Goal: Communication & Community: Answer question/provide support

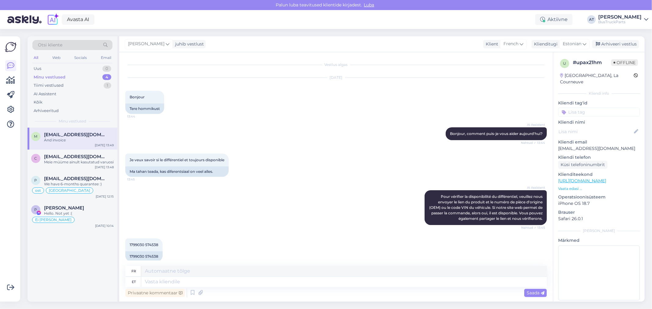
scroll to position [1774, 0]
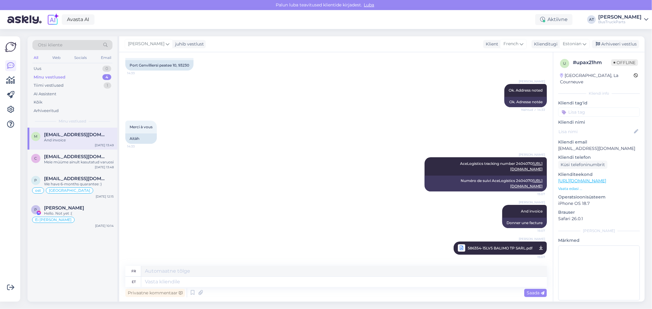
click at [568, 72] on div "[GEOGRAPHIC_DATA], La Courneuve" at bounding box center [597, 78] width 74 height 13
click at [570, 76] on div "[GEOGRAPHIC_DATA], La Courneuve" at bounding box center [597, 78] width 74 height 13
copy div "[GEOGRAPHIC_DATA]"
click at [576, 108] on input at bounding box center [599, 112] width 82 height 9
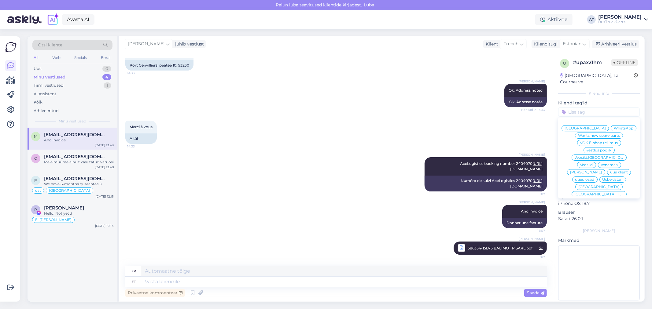
paste input "[GEOGRAPHIC_DATA]"
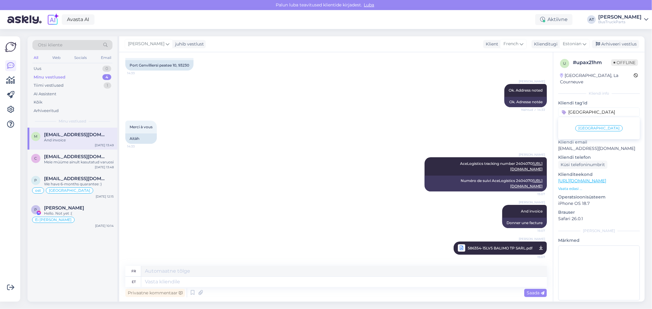
type input "[GEOGRAPHIC_DATA]"
click at [599, 127] on span "[GEOGRAPHIC_DATA]" at bounding box center [598, 129] width 41 height 4
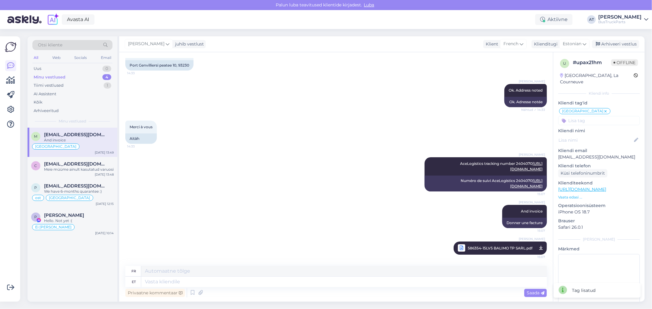
click at [599, 116] on input at bounding box center [599, 120] width 82 height 9
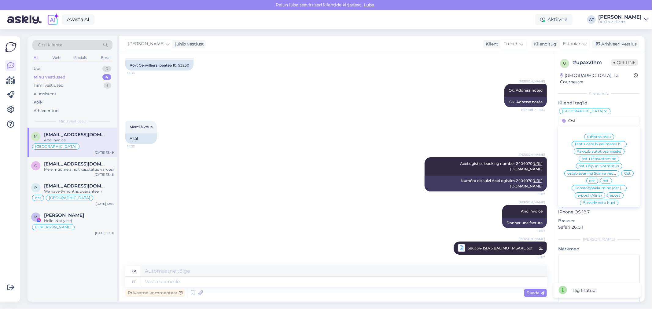
type input "Ost"
click at [624, 174] on span "Ost" at bounding box center [627, 174] width 6 height 4
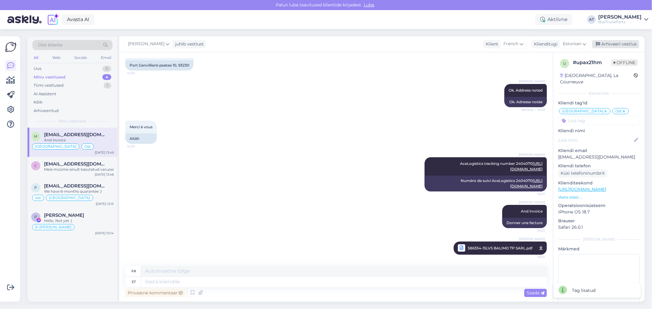
click at [607, 43] on div "Arhiveeri vestlus" at bounding box center [615, 44] width 47 height 8
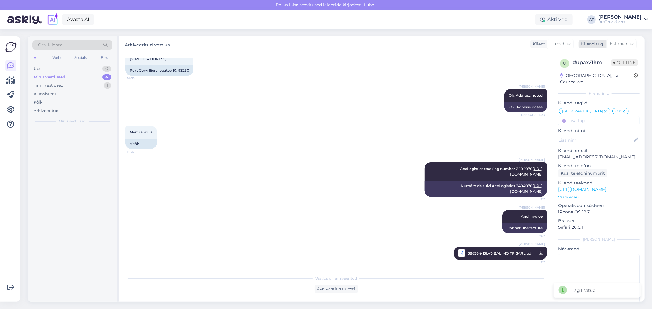
scroll to position [1768, 0]
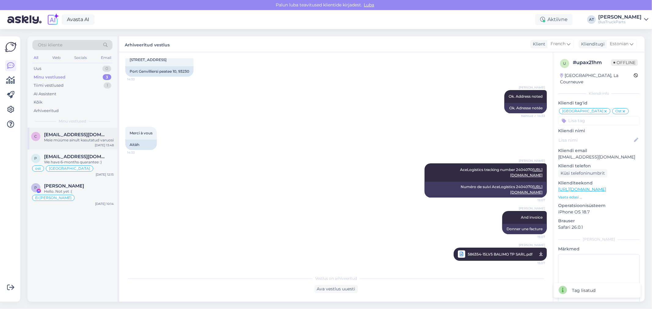
click at [78, 136] on span "[EMAIL_ADDRESS][DOMAIN_NAME]" at bounding box center [76, 135] width 64 height 6
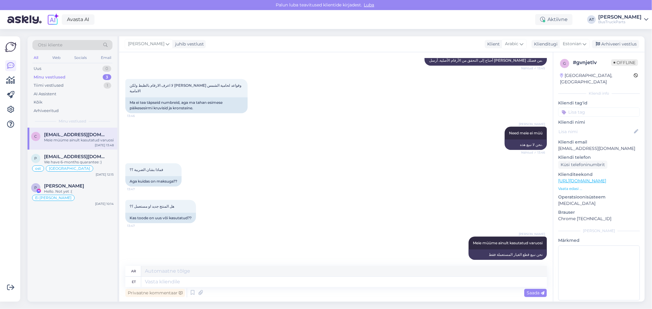
drag, startPoint x: 578, startPoint y: 75, endPoint x: 575, endPoint y: 74, distance: 3.5
click at [575, 74] on div "[GEOGRAPHIC_DATA], [GEOGRAPHIC_DATA]" at bounding box center [597, 78] width 74 height 13
click at [575, 75] on div "[GEOGRAPHIC_DATA], [GEOGRAPHIC_DATA]" at bounding box center [597, 78] width 74 height 13
click at [576, 77] on div "[GEOGRAPHIC_DATA], [GEOGRAPHIC_DATA]" at bounding box center [597, 78] width 74 height 13
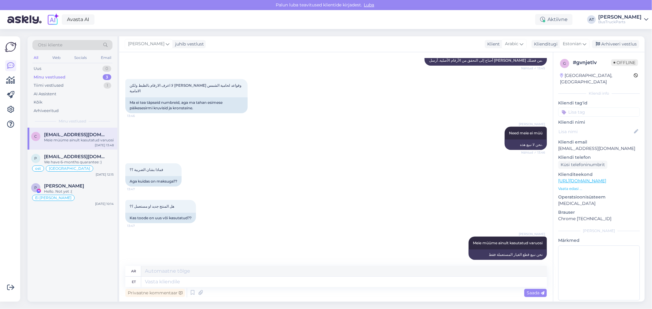
click at [577, 77] on div "[GEOGRAPHIC_DATA], [GEOGRAPHIC_DATA]" at bounding box center [597, 78] width 74 height 13
copy div "[GEOGRAPHIC_DATA]"
click at [580, 110] on input at bounding box center [599, 112] width 82 height 9
paste input "[GEOGRAPHIC_DATA]"
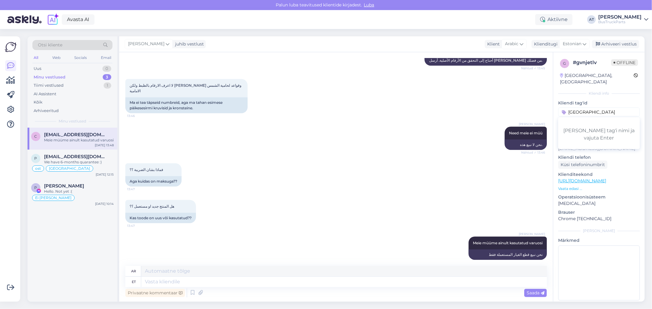
type input "[GEOGRAPHIC_DATA]"
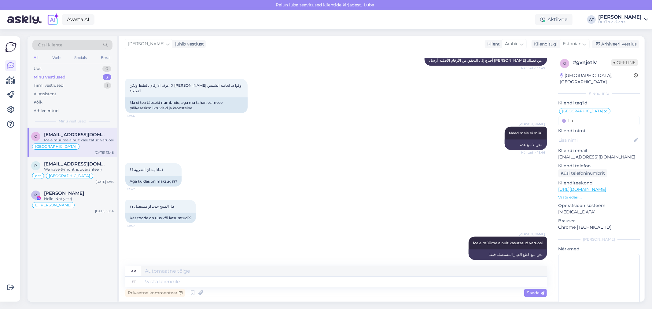
click at [593, 116] on input "La" at bounding box center [599, 120] width 82 height 9
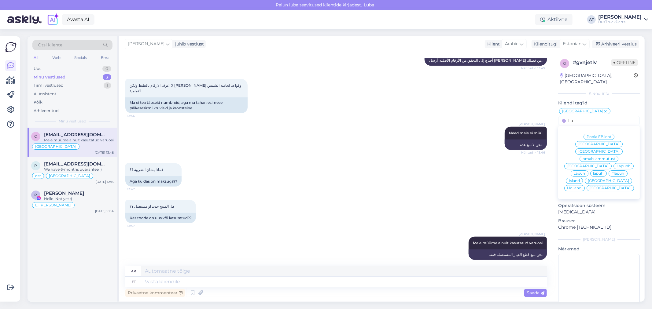
type input "La"
click at [616, 164] on span "Lapuhh" at bounding box center [623, 166] width 14 height 4
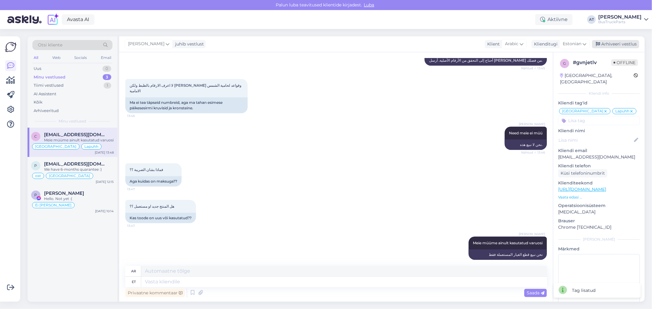
click at [627, 43] on div "Arhiveeri vestlus" at bounding box center [615, 44] width 47 height 8
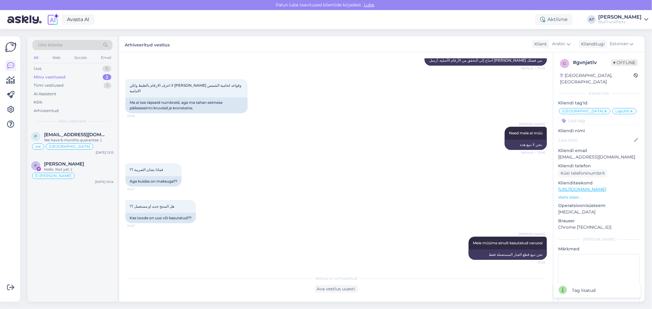
scroll to position [338, 0]
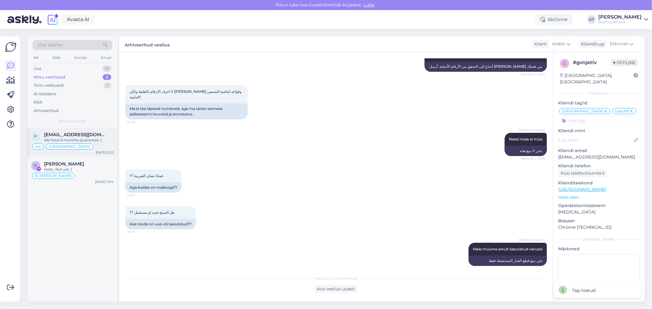
click at [86, 143] on div "We have 6-months quarantee :)" at bounding box center [79, 141] width 70 height 6
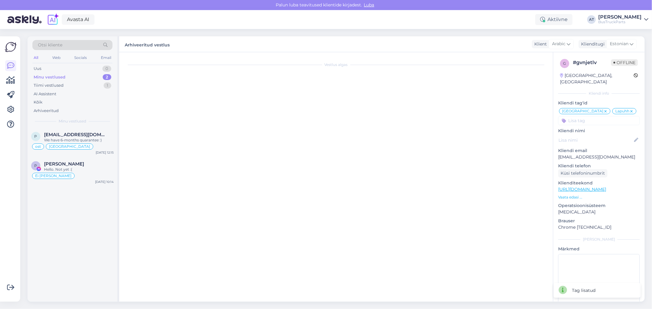
scroll to position [4192, 0]
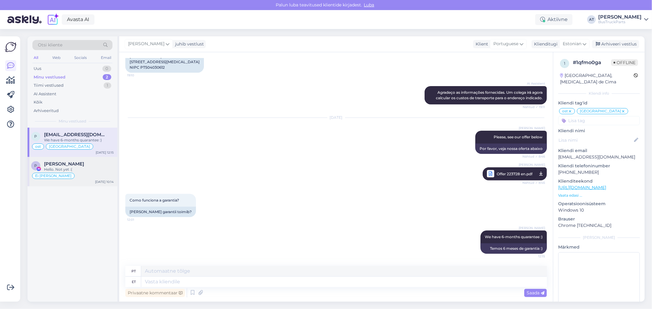
click at [64, 167] on div "Hello. Not yet :(" at bounding box center [79, 170] width 70 height 6
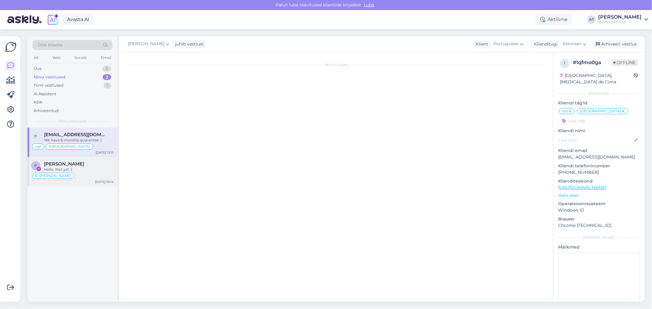
scroll to position [661, 0]
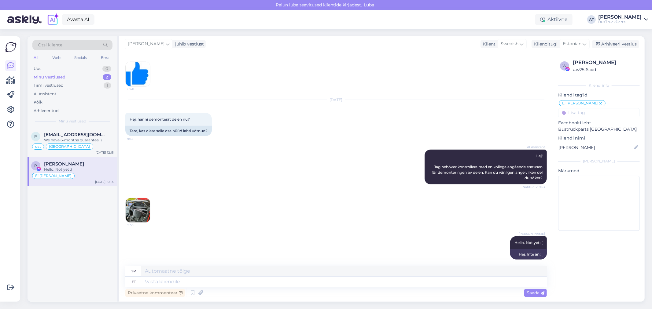
click at [572, 115] on input at bounding box center [599, 112] width 82 height 9
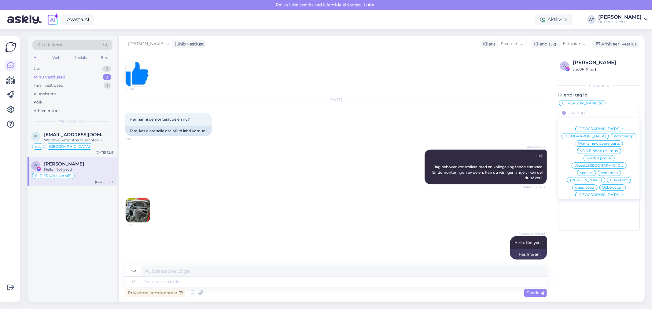
click at [150, 206] on div "9:53" at bounding box center [137, 210] width 25 height 25
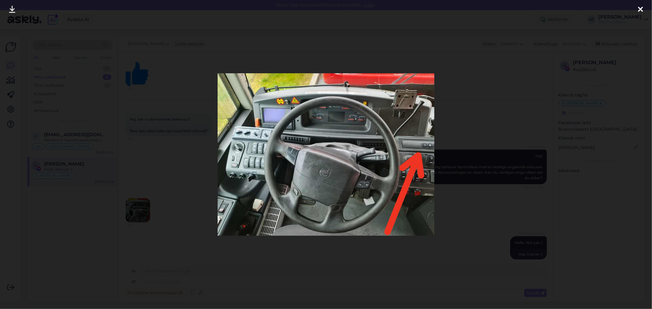
click at [492, 215] on div at bounding box center [326, 154] width 652 height 309
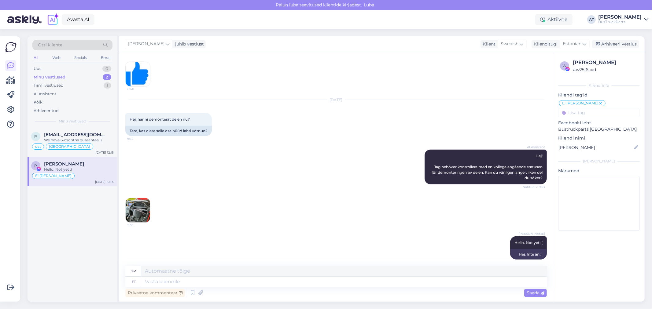
click at [138, 211] on img at bounding box center [138, 210] width 24 height 24
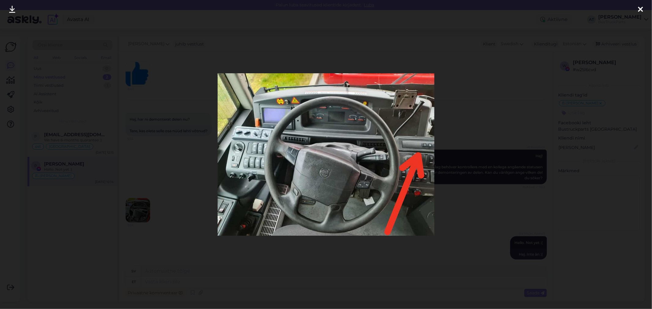
click at [166, 167] on div at bounding box center [326, 154] width 652 height 309
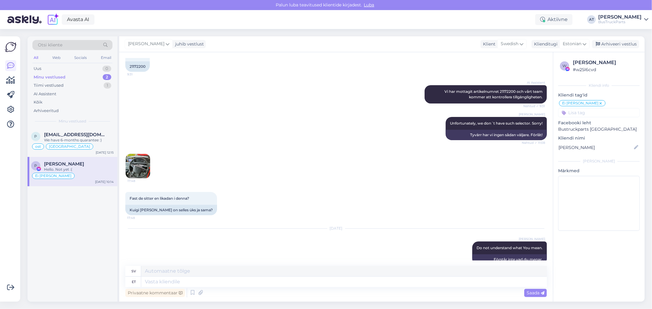
scroll to position [118, 0]
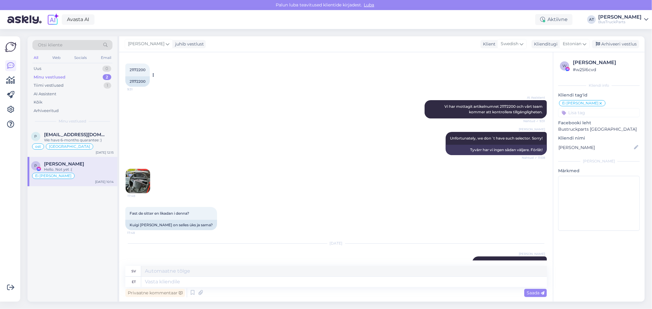
click at [138, 82] on div "21172200" at bounding box center [137, 81] width 24 height 10
copy div "21172200"
click at [147, 178] on img at bounding box center [138, 181] width 24 height 24
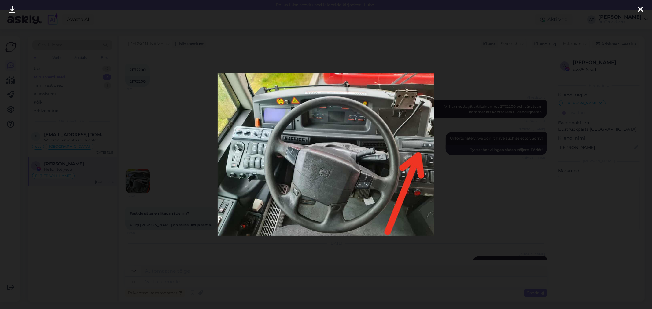
click at [495, 205] on div at bounding box center [326, 154] width 652 height 309
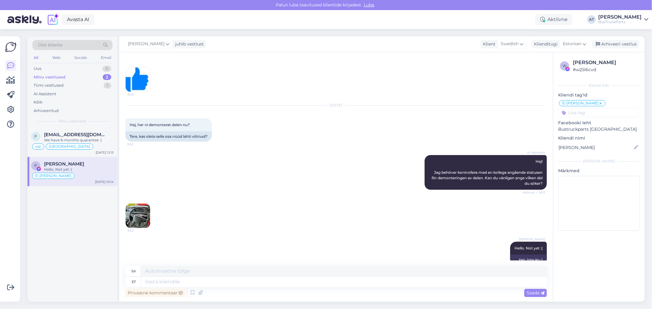
scroll to position [661, 0]
